Goal: Task Accomplishment & Management: Use online tool/utility

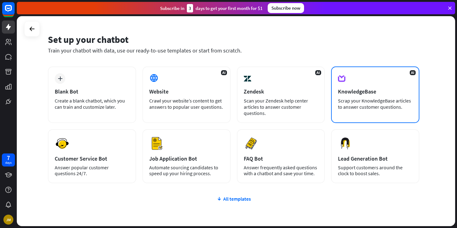
scroll to position [47, 0]
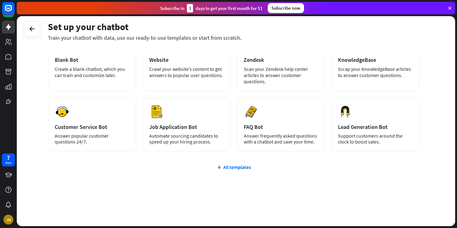
click at [239, 161] on div "plus Blank Bot Create a blank chatbot, which you can train and customize later.…" at bounding box center [233, 130] width 371 height 191
click at [237, 168] on div "All templates" at bounding box center [233, 167] width 371 height 6
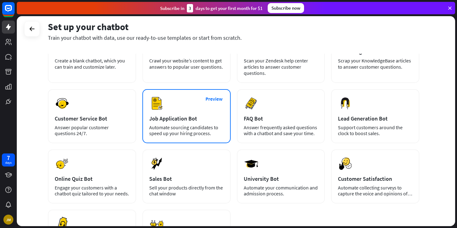
scroll to position [0, 0]
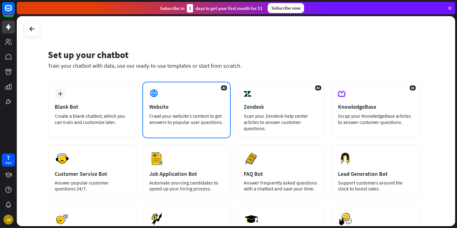
click at [218, 94] on div "AI Website Crawl your website’s content to get answers to popular user question…" at bounding box center [186, 110] width 88 height 57
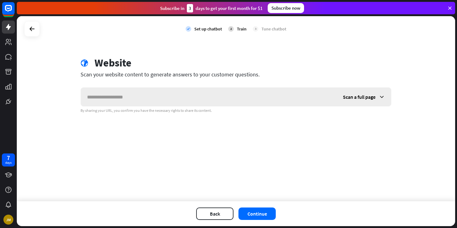
click at [371, 99] on span "Scan a full page" at bounding box center [359, 97] width 33 height 6
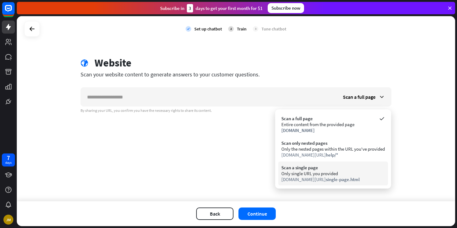
click at [338, 170] on div "Only single URL you provided" at bounding box center [332, 173] width 103 height 6
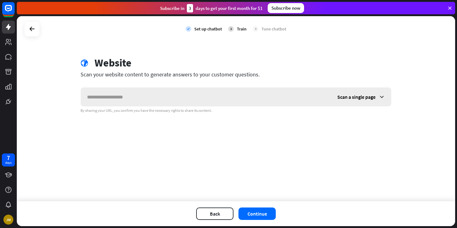
click at [360, 102] on div "Scan a single page" at bounding box center [361, 97] width 60 height 19
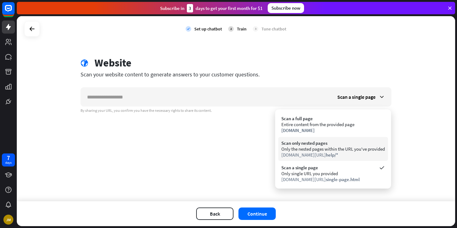
click at [334, 148] on div "Only the nested pages within the URL you've provided" at bounding box center [332, 149] width 103 height 6
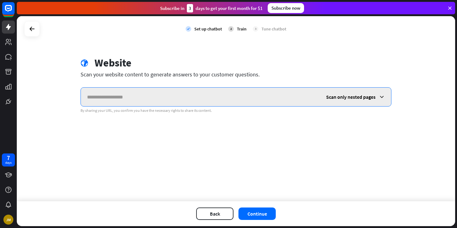
click at [184, 100] on input "text" at bounding box center [200, 97] width 239 height 19
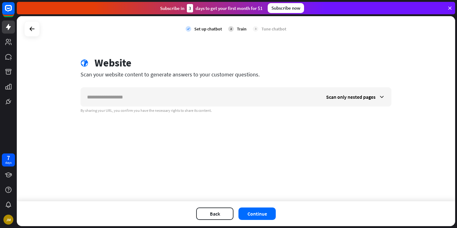
click at [260, 207] on div "Back Continue" at bounding box center [236, 213] width 438 height 25
click at [259, 204] on div "Back Continue" at bounding box center [236, 213] width 438 height 25
click at [253, 218] on button "Continue" at bounding box center [256, 213] width 37 height 12
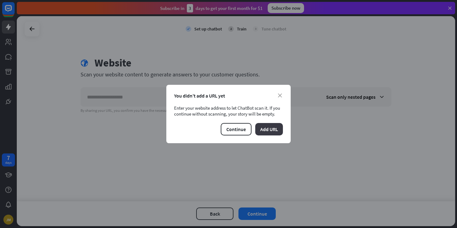
click at [270, 132] on button "Add URL" at bounding box center [269, 129] width 28 height 12
